Goal: Use online tool/utility: Use online tool/utility

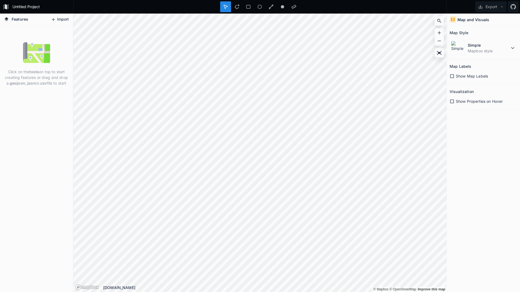
click at [54, 19] on icon at bounding box center [53, 19] width 3 height 3
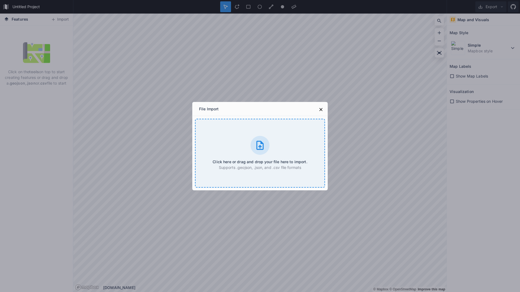
click at [244, 136] on div "Click here or drag and drop your file here to import. Supports .geojson, .json,…" at bounding box center [260, 153] width 130 height 69
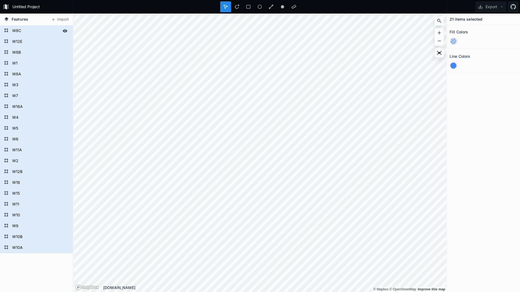
click at [18, 31] on form "W8C" at bounding box center [36, 31] width 51 height 8
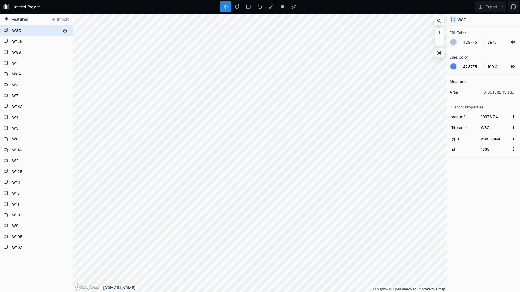
click at [18, 31] on form "W8C" at bounding box center [36, 31] width 51 height 8
click at [63, 32] on div at bounding box center [65, 31] width 8 height 8
click at [63, 32] on icon at bounding box center [65, 30] width 5 height 5
click at [488, 92] on dd "61891882.13 sq. km" at bounding box center [500, 92] width 34 height 6
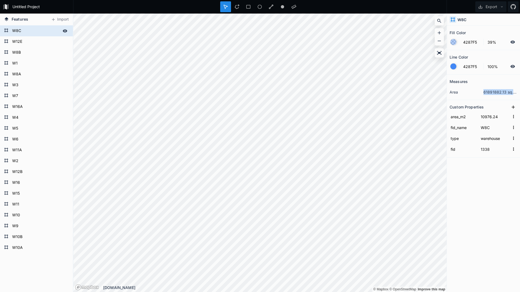
click at [488, 92] on dd "61891882.13 sq. km" at bounding box center [500, 92] width 34 height 6
